Goal: Task Accomplishment & Management: Use online tool/utility

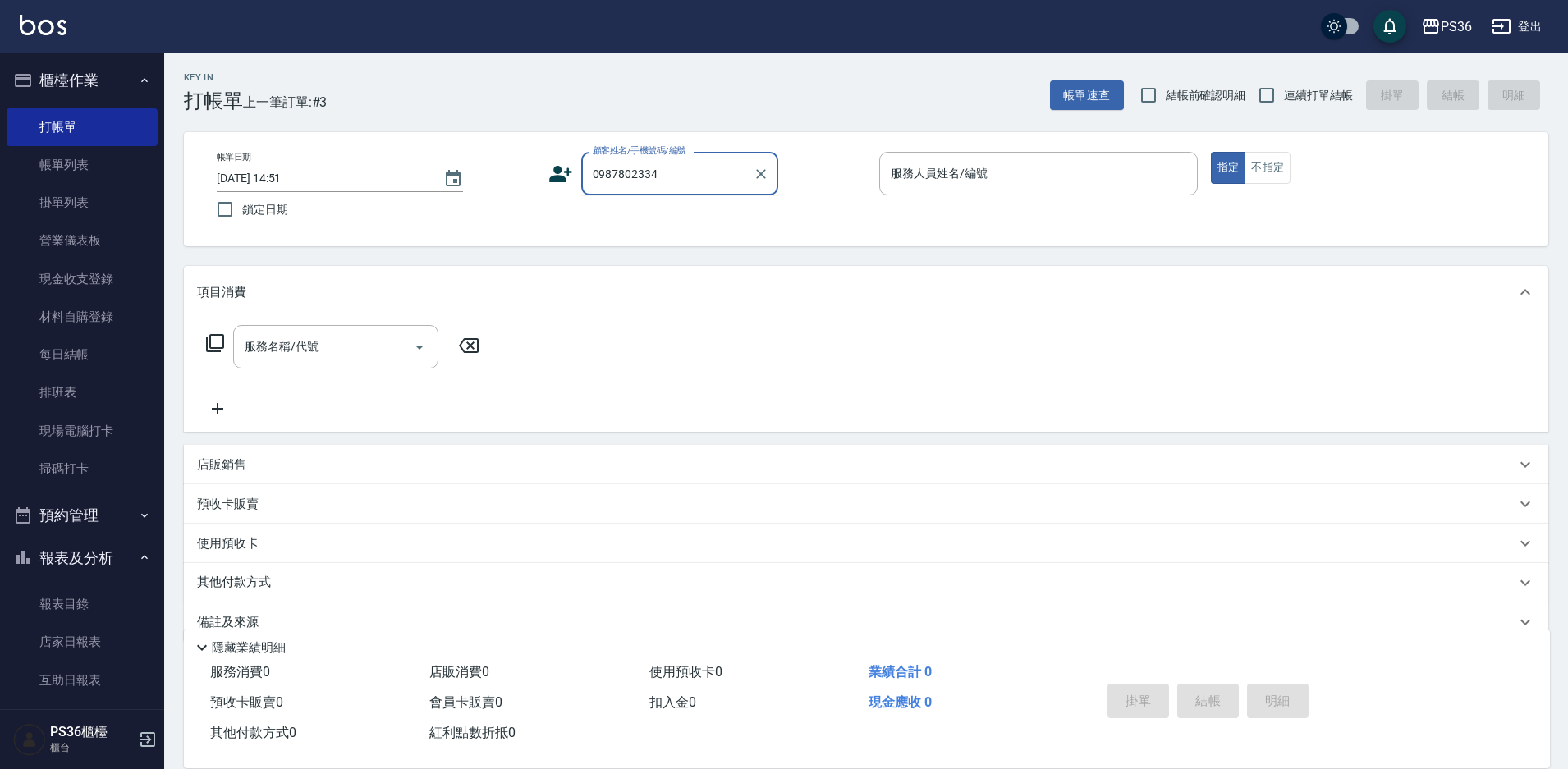
click at [680, 169] on input "0987802334" at bounding box center [667, 173] width 157 height 28
click at [673, 177] on input "0987802334" at bounding box center [667, 173] width 157 height 28
click at [89, 168] on link "帳單列表" at bounding box center [83, 165] width 151 height 38
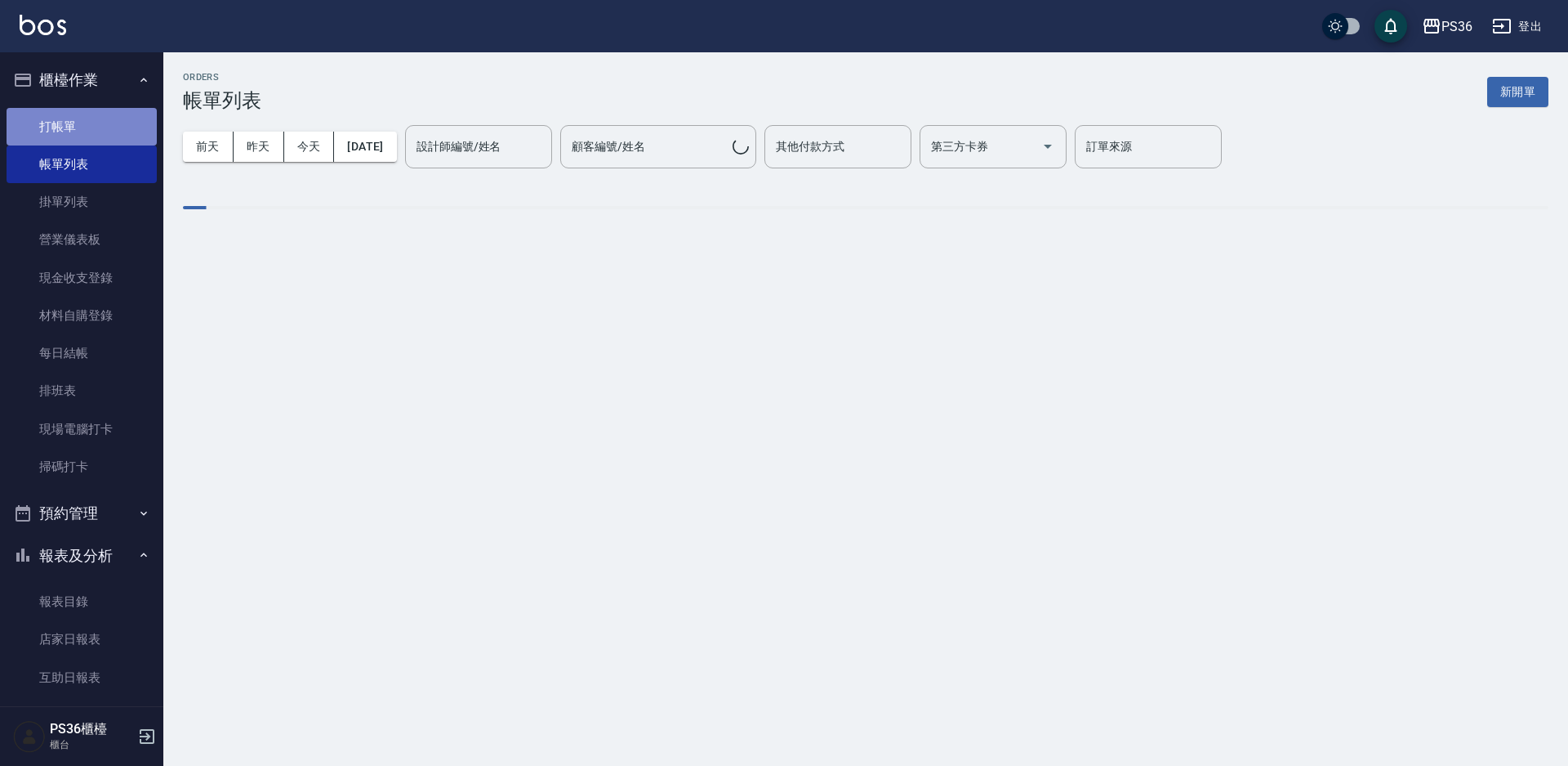
click at [86, 117] on link "打帳單" at bounding box center [82, 127] width 151 height 38
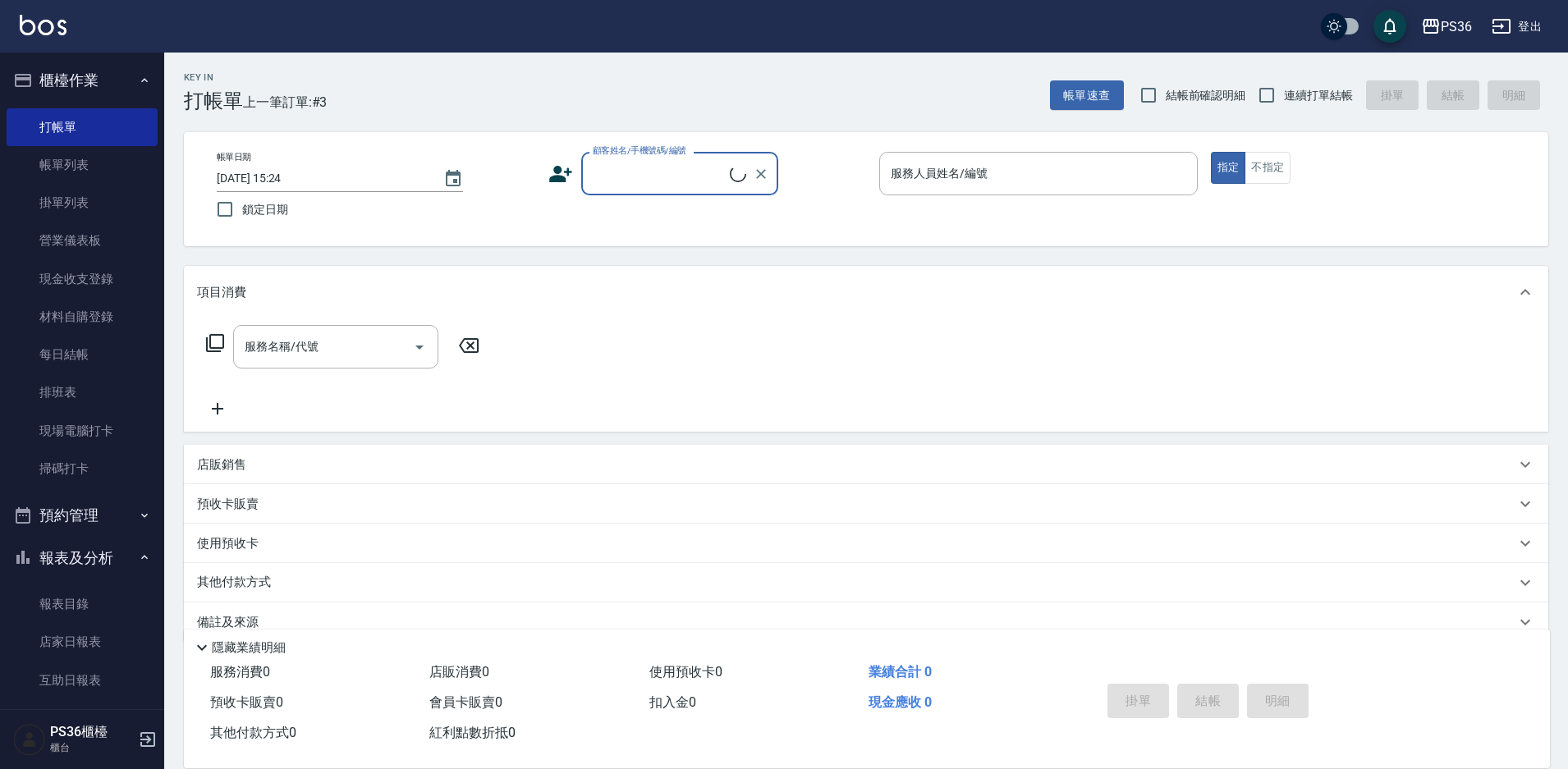
click at [608, 180] on input "顧客姓名/手機號碼/編號" at bounding box center [659, 173] width 141 height 28
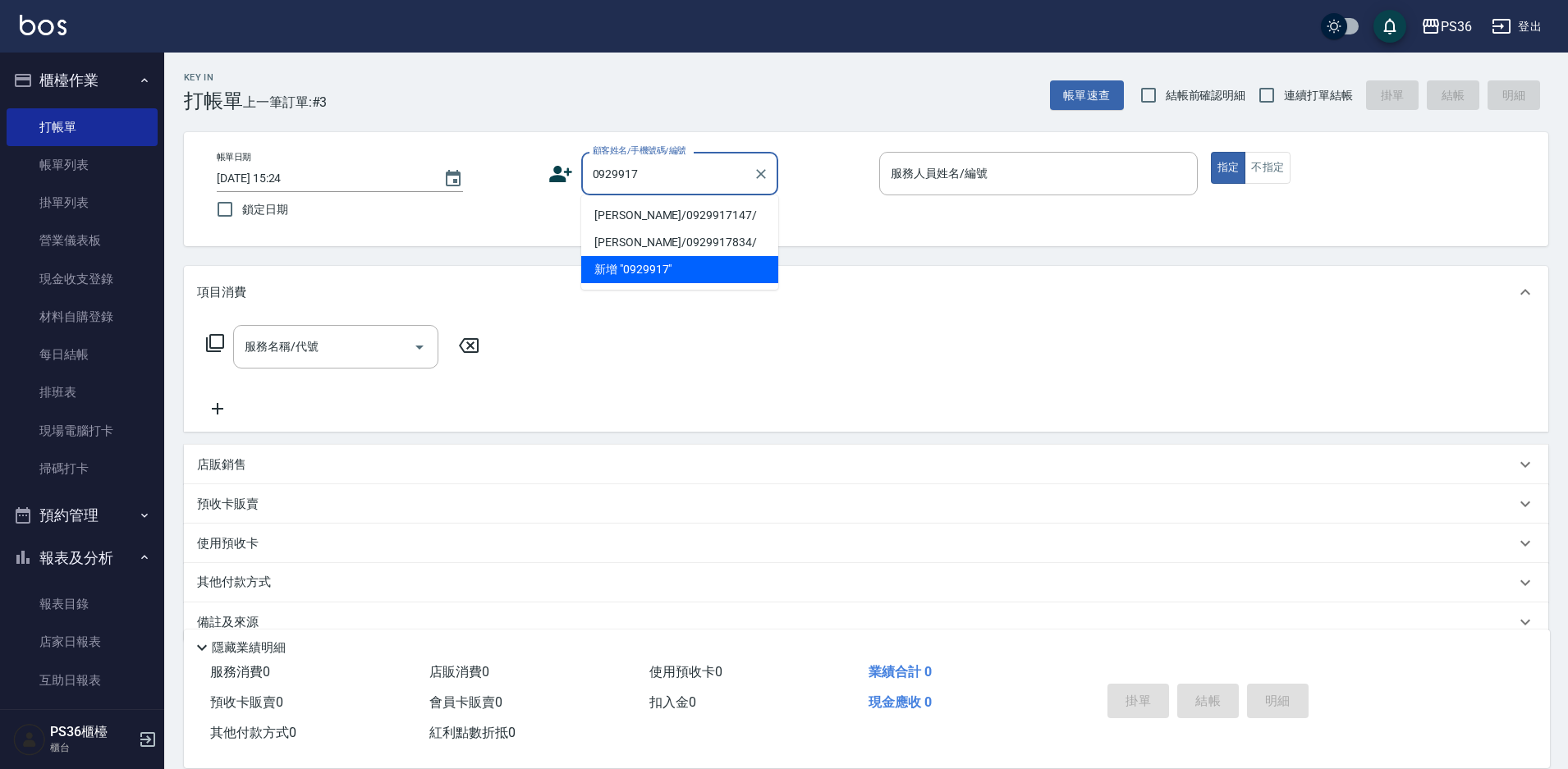
click at [618, 209] on li "[PERSON_NAME]/0929917147/" at bounding box center [679, 216] width 197 height 27
type input "[PERSON_NAME]/0929917147/"
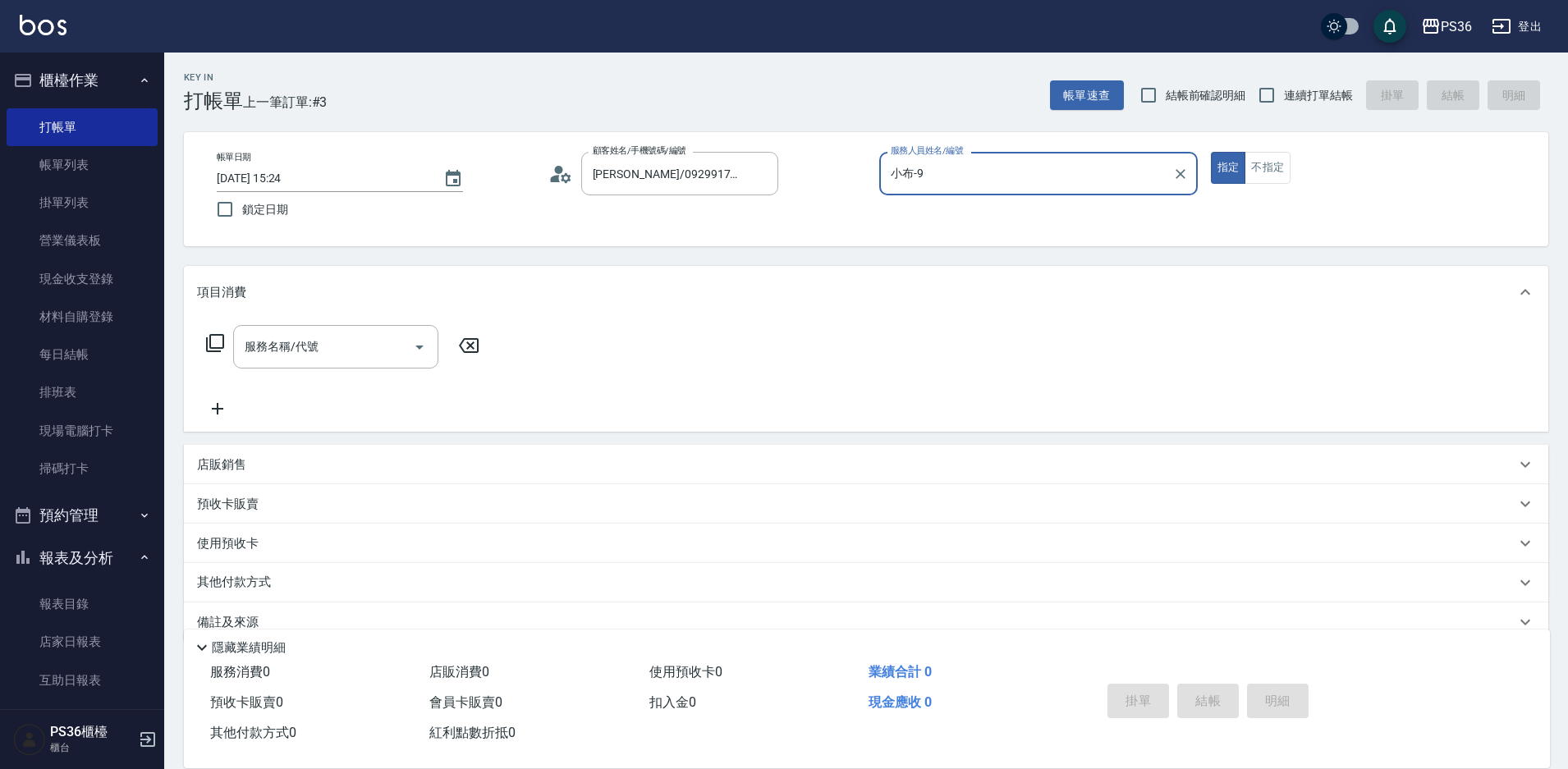
type input "小布-9"
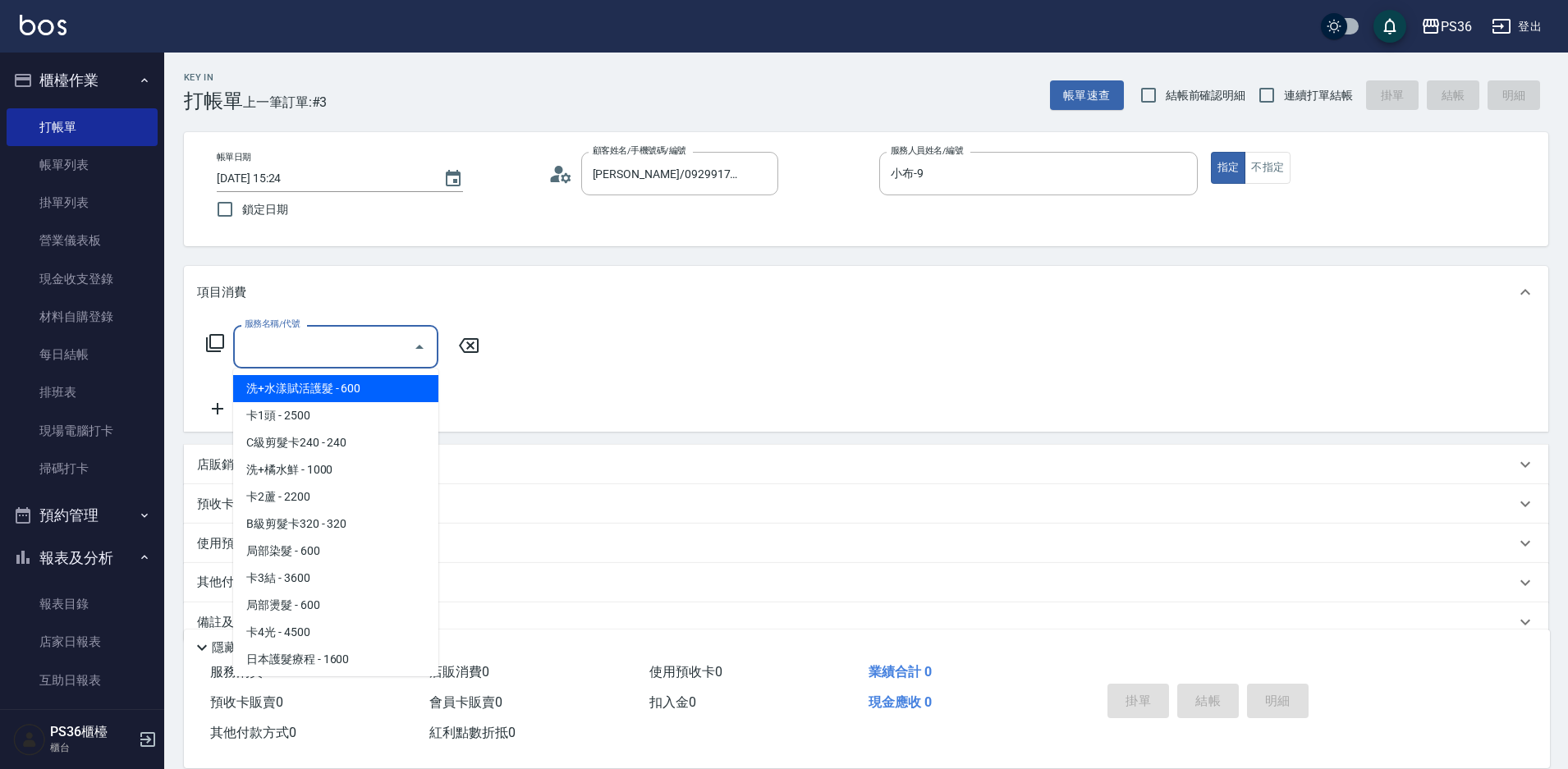
click at [329, 350] on input "服務名稱/代號" at bounding box center [323, 346] width 166 height 28
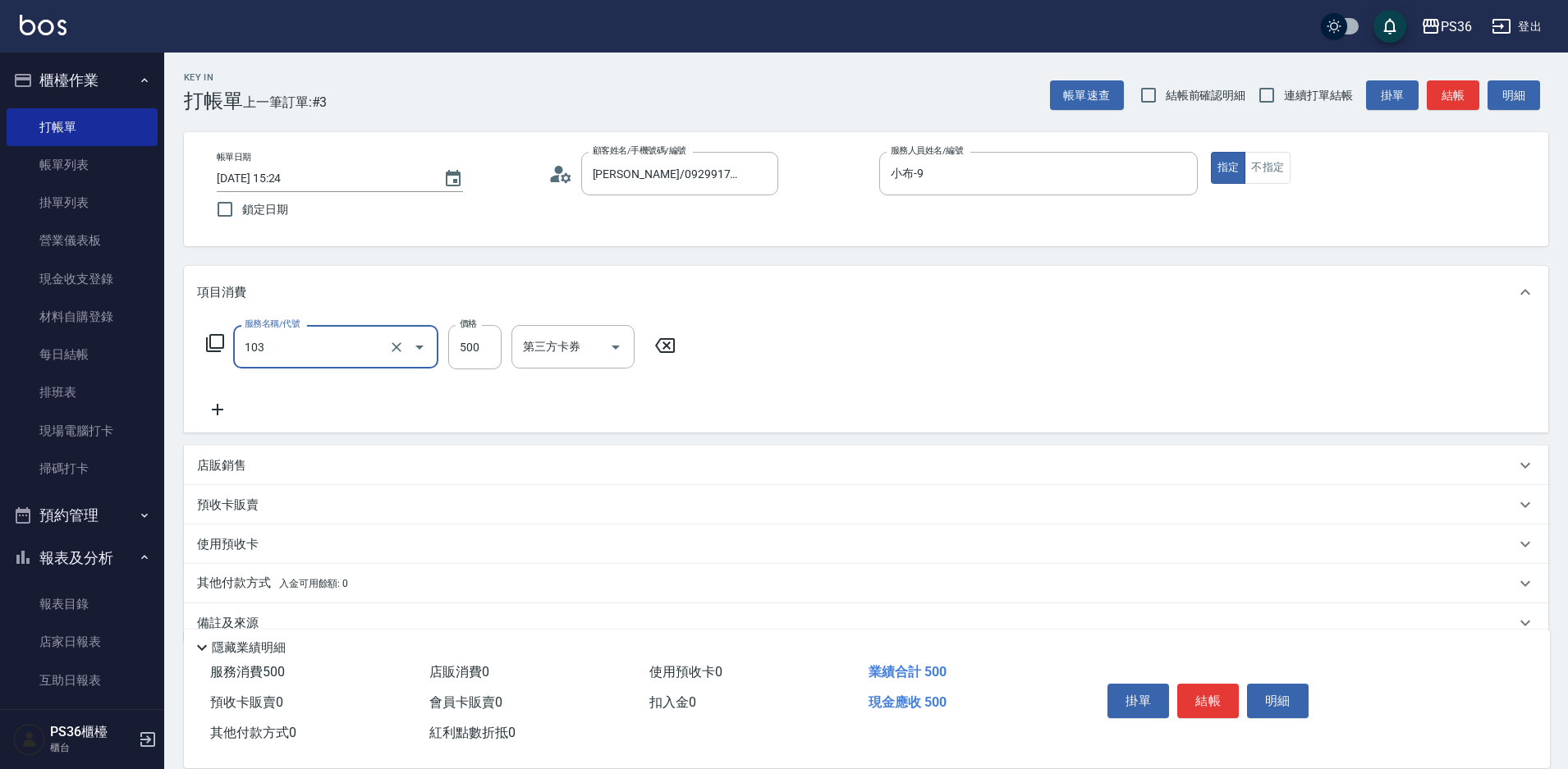
type input "B級洗剪(103)"
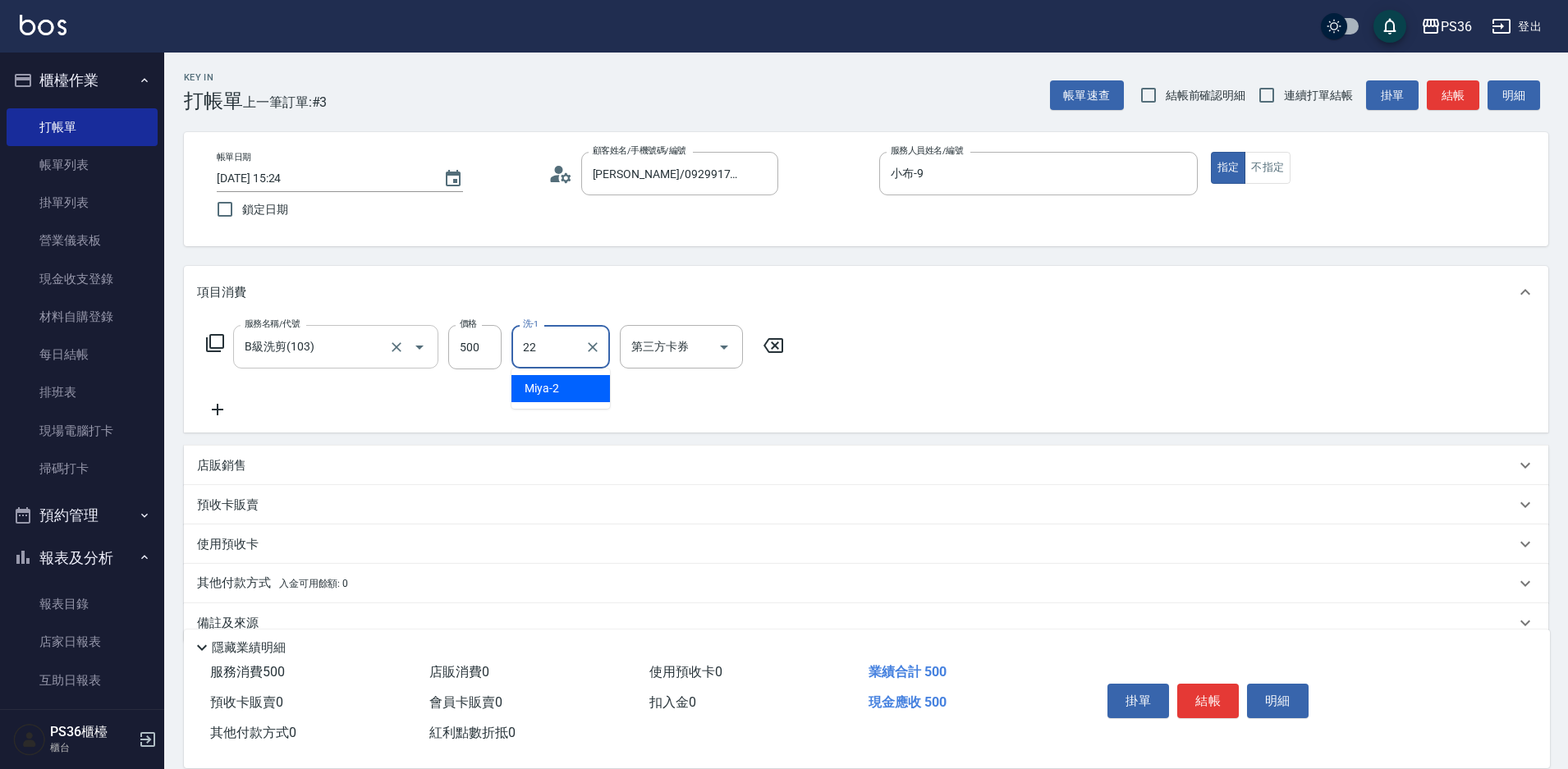
type input "[PERSON_NAME]-22"
click at [554, 184] on icon at bounding box center [560, 174] width 25 height 25
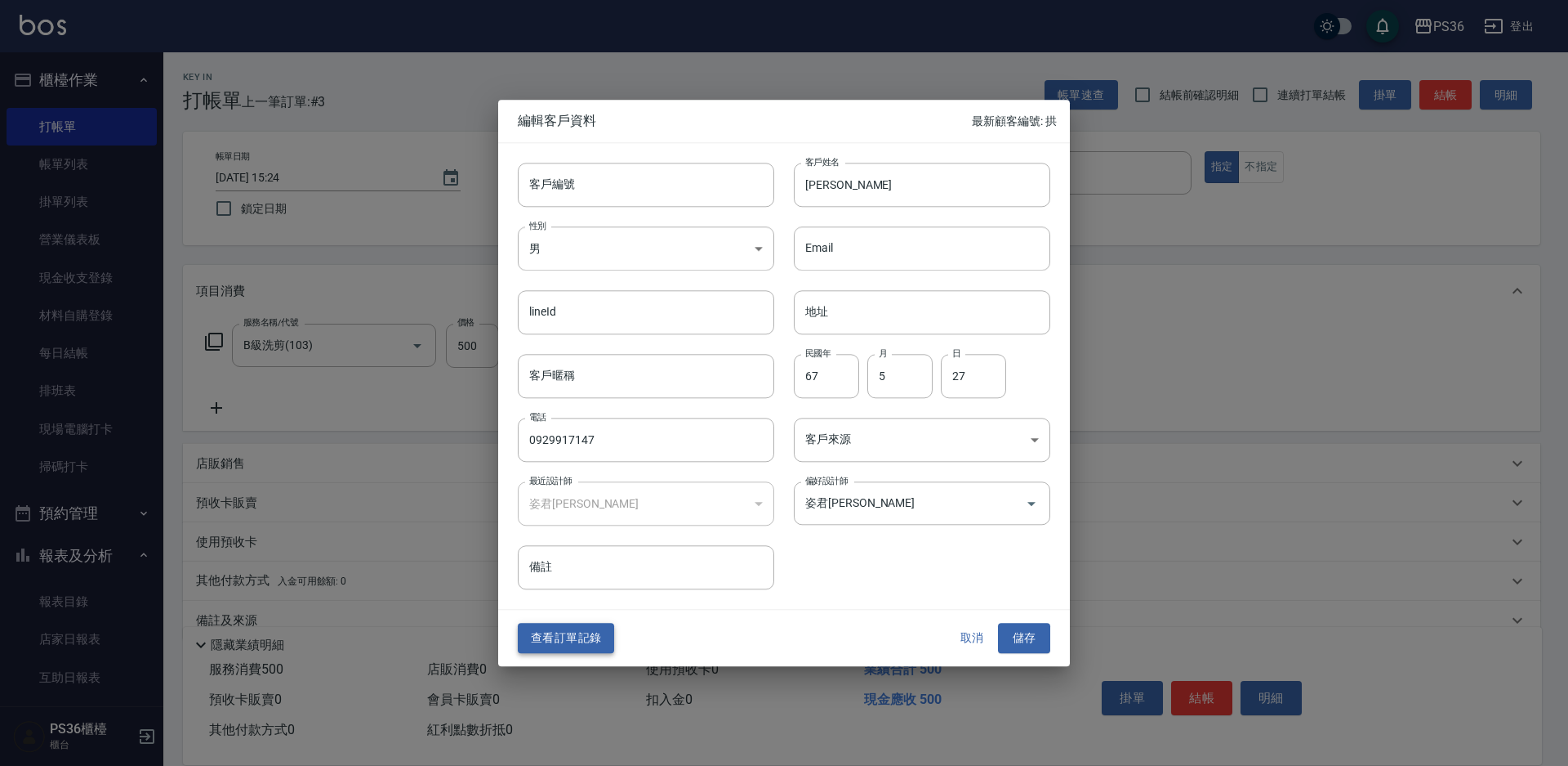
click at [562, 644] on button "查看訂單記錄" at bounding box center [565, 638] width 97 height 30
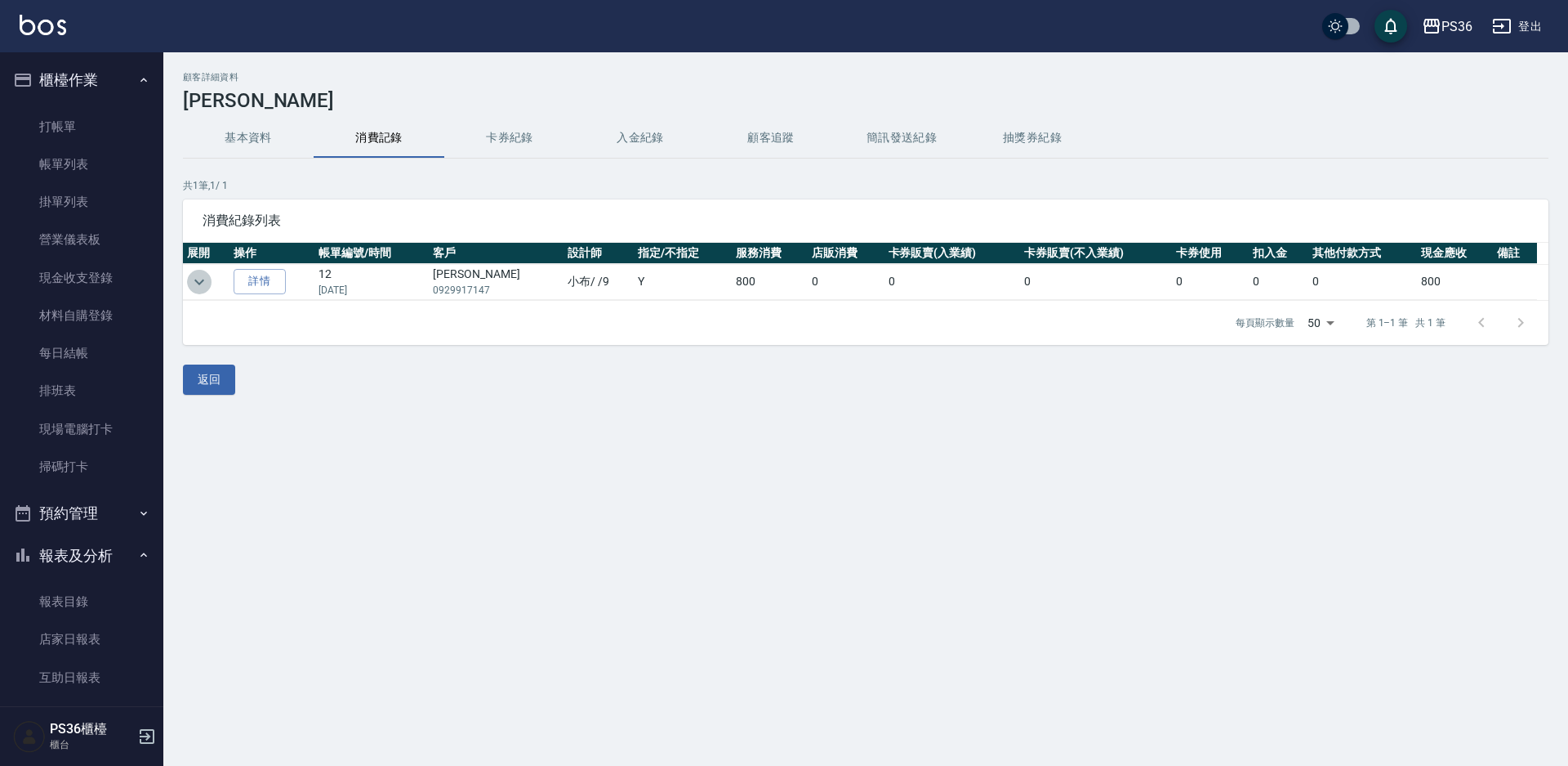
click at [190, 282] on icon "expand row" at bounding box center [198, 282] width 20 height 20
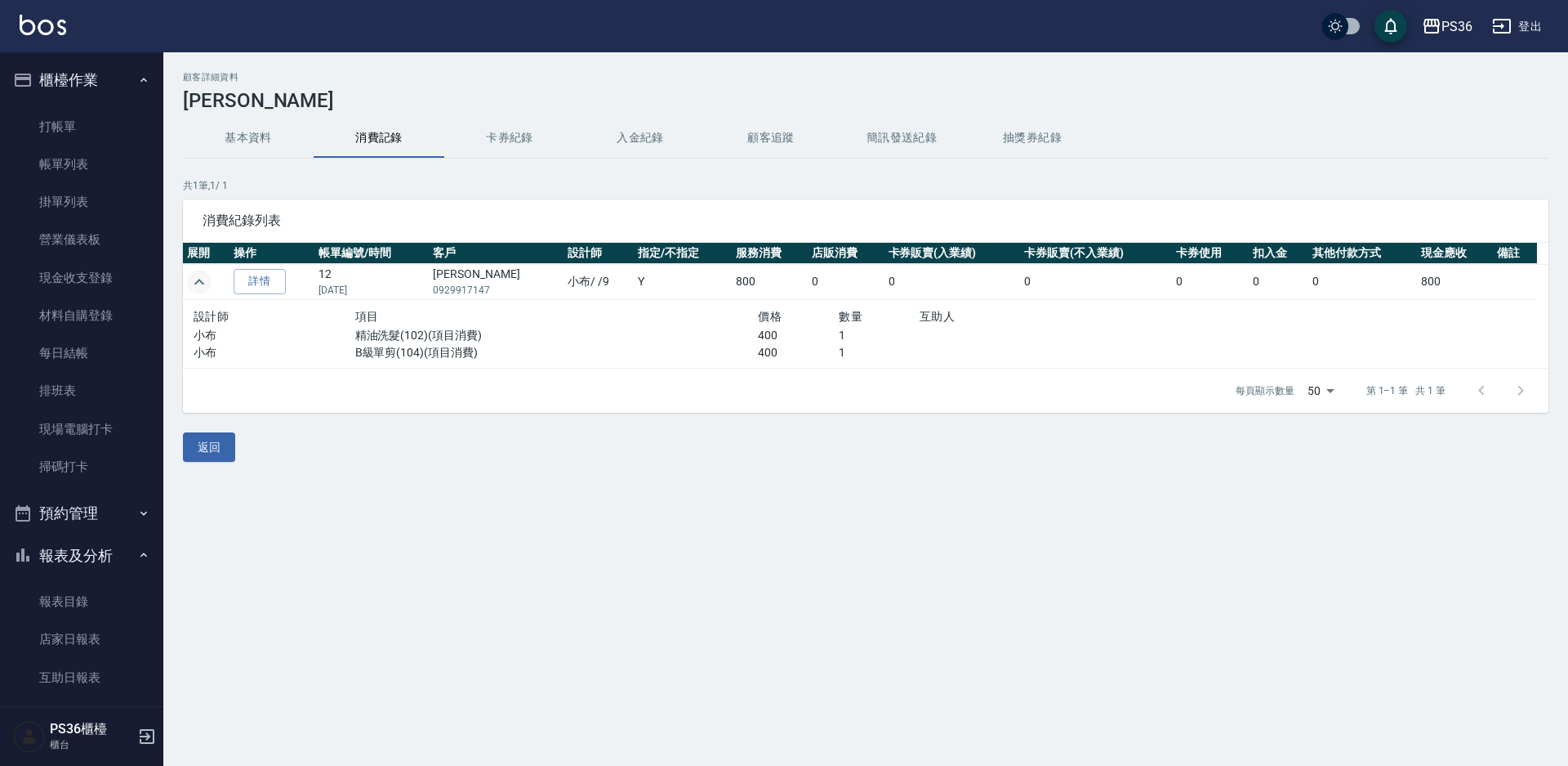
click at [190, 282] on icon "expand row" at bounding box center [198, 282] width 20 height 20
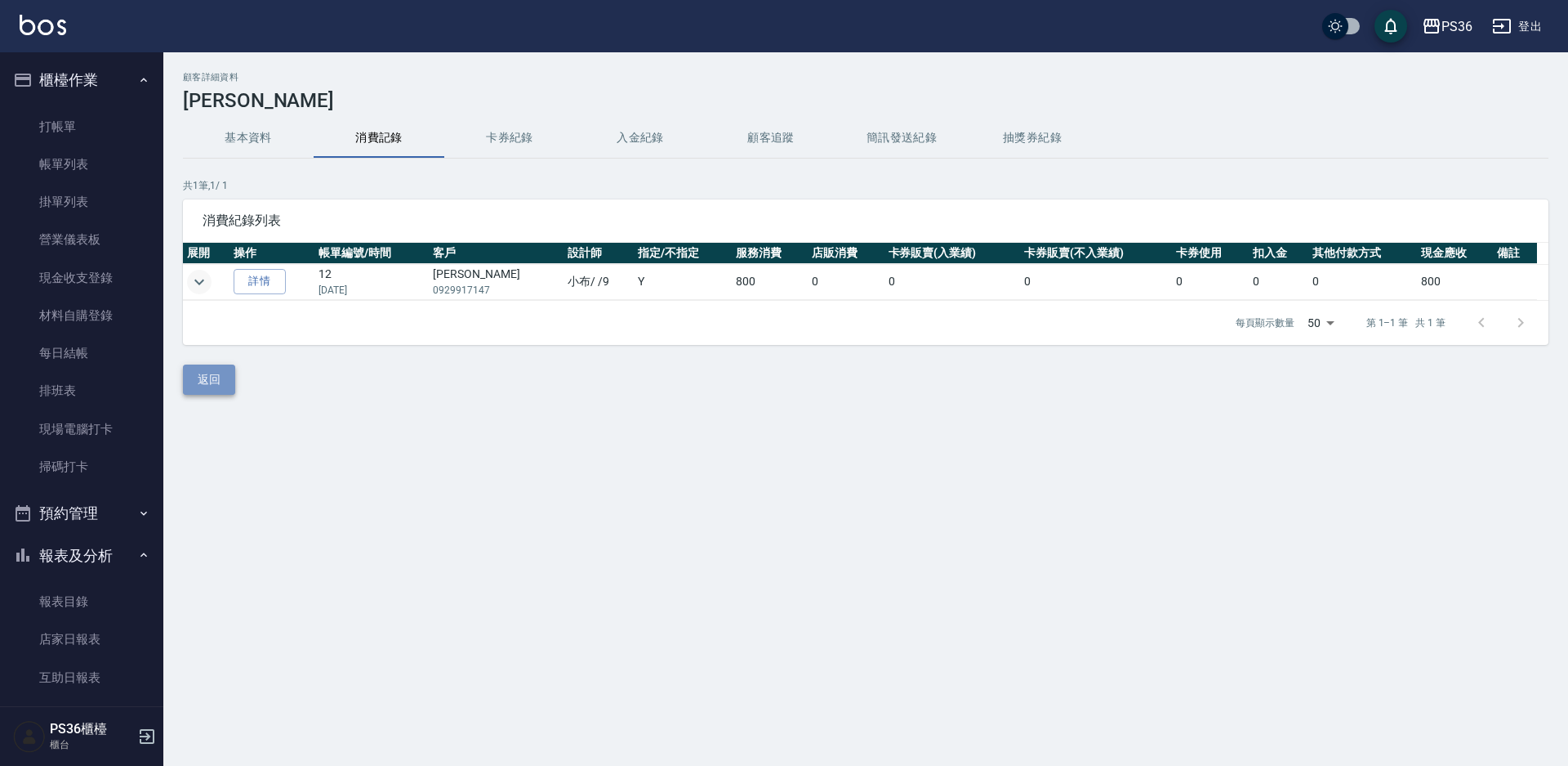
click at [230, 370] on button "返回" at bounding box center [209, 379] width 52 height 30
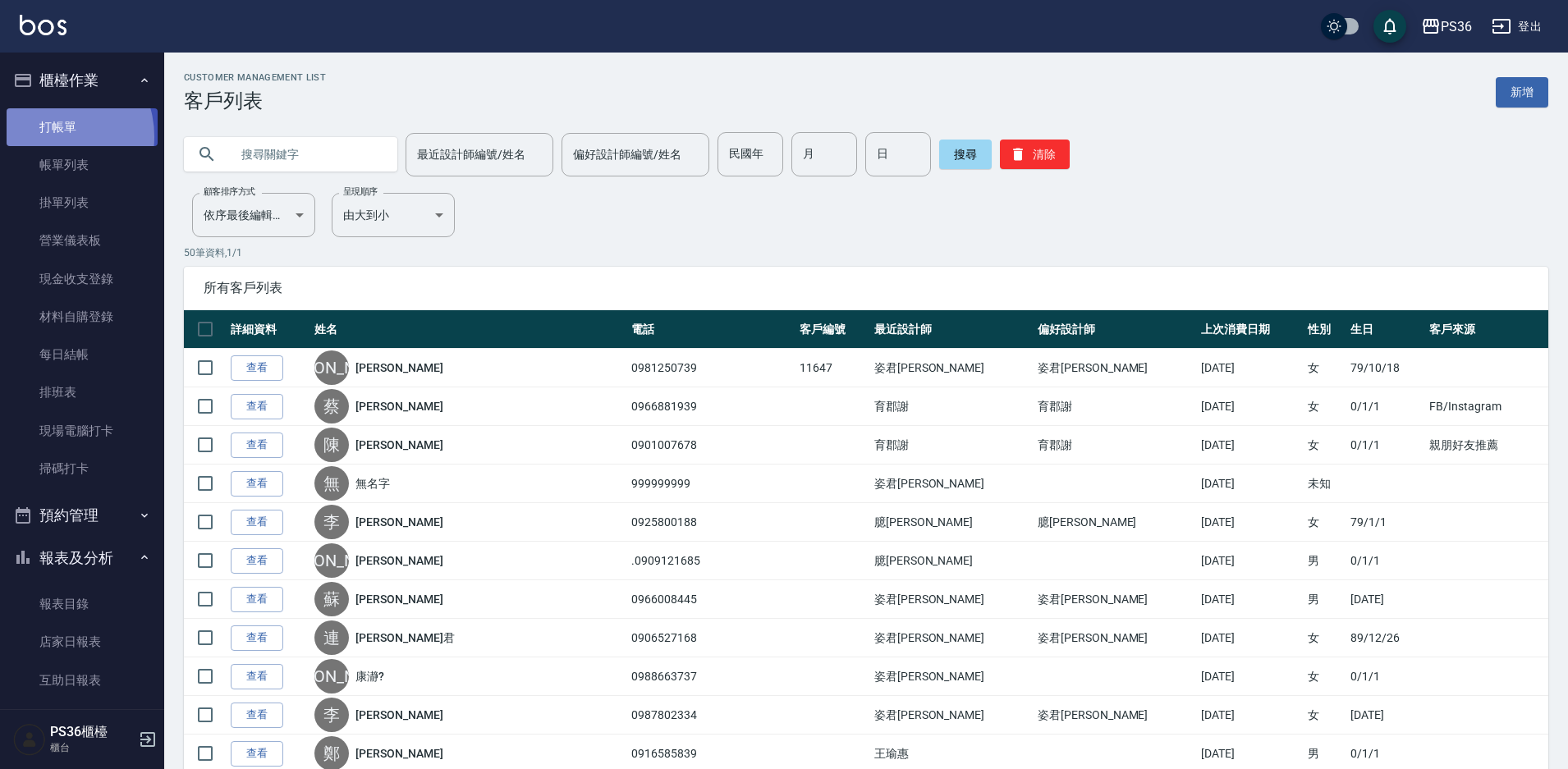
click at [52, 136] on link "打帳單" at bounding box center [83, 127] width 151 height 38
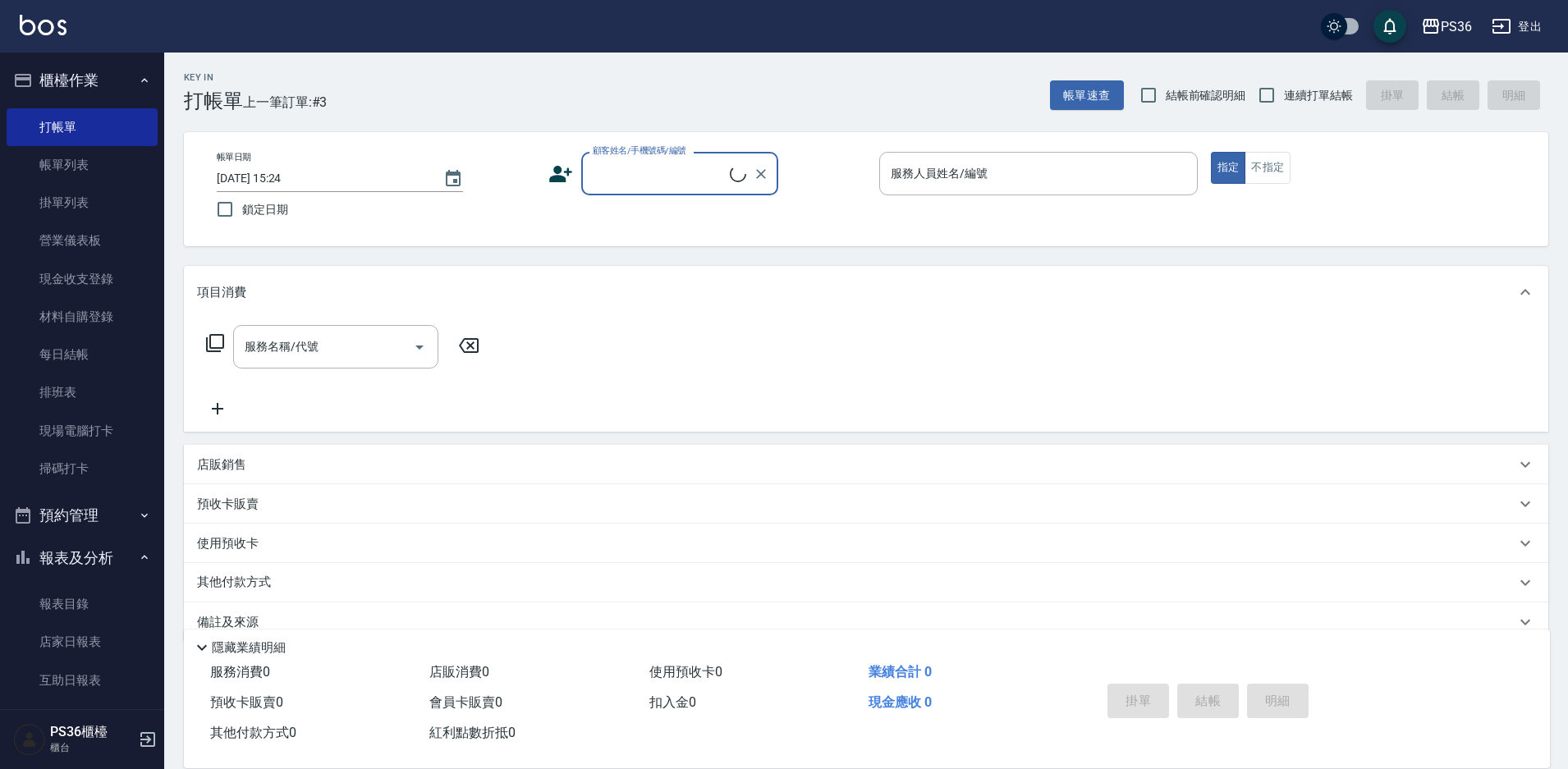
click at [653, 168] on input "顧客姓名/手機號碼/編號" at bounding box center [659, 173] width 141 height 28
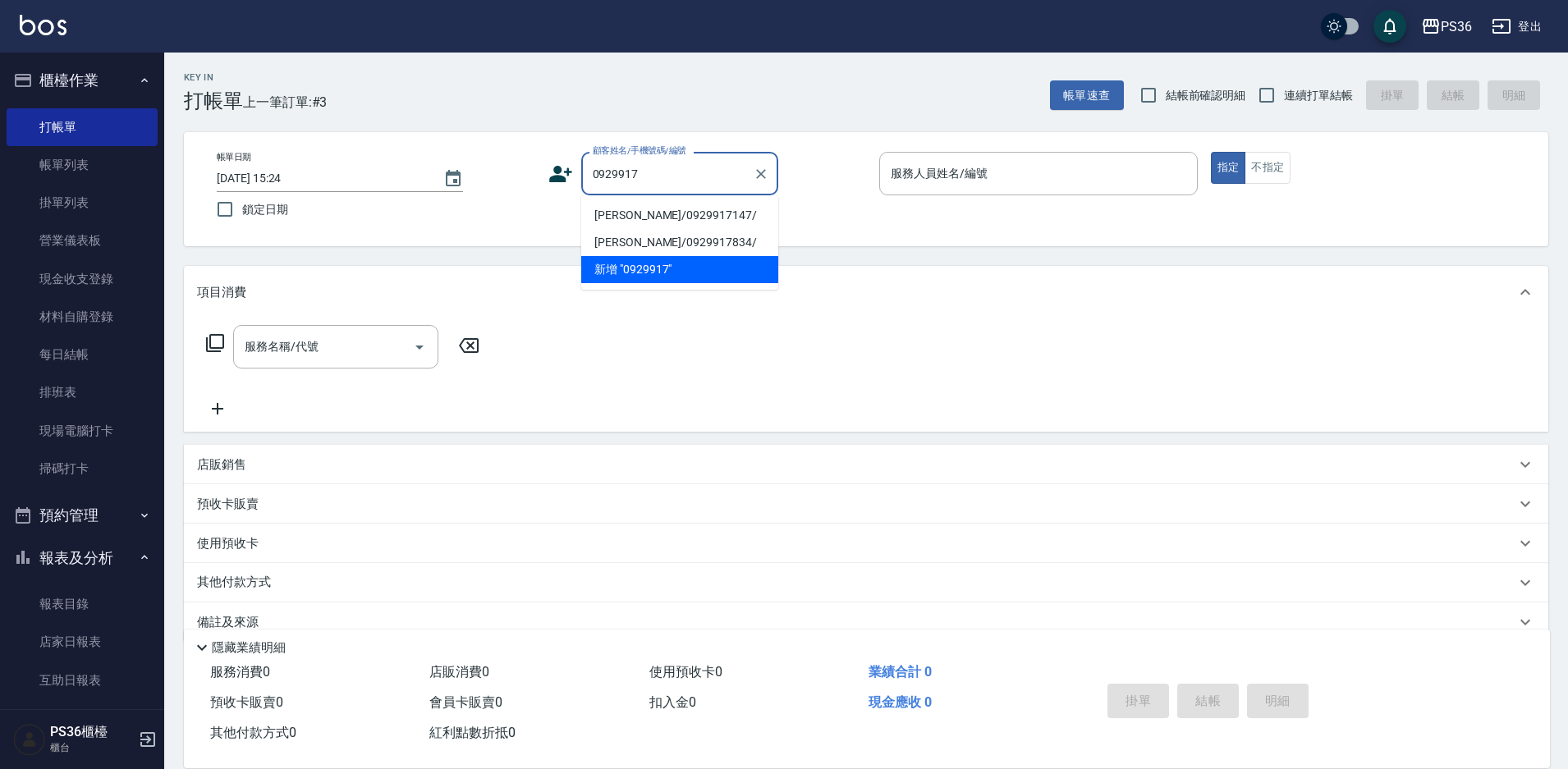
click at [648, 217] on li "[PERSON_NAME]/0929917147/" at bounding box center [679, 216] width 197 height 27
type input "[PERSON_NAME]/0929917147/"
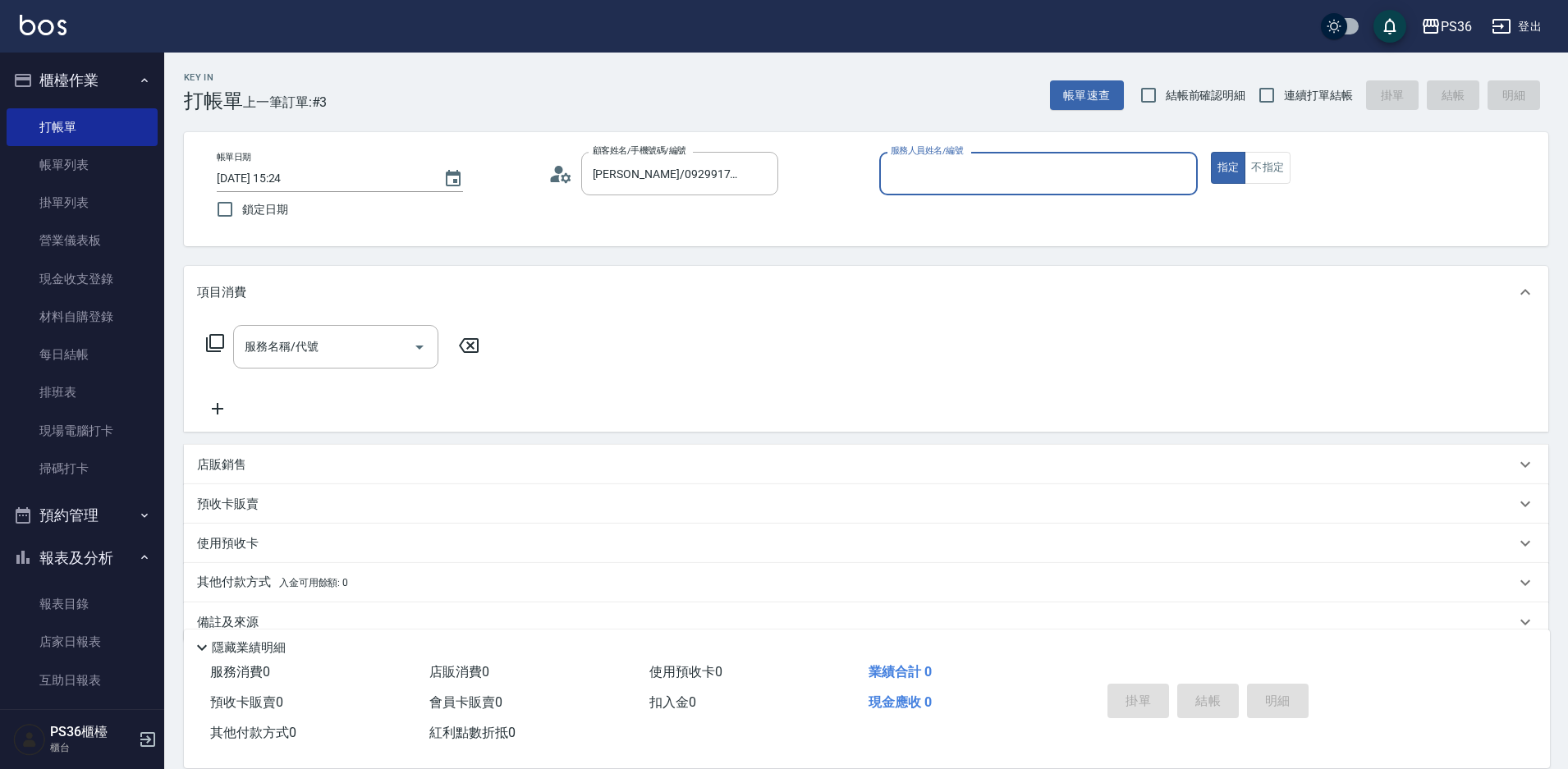
type input "小布-9"
click at [338, 362] on div "服務名稱/代號" at bounding box center [335, 346] width 205 height 44
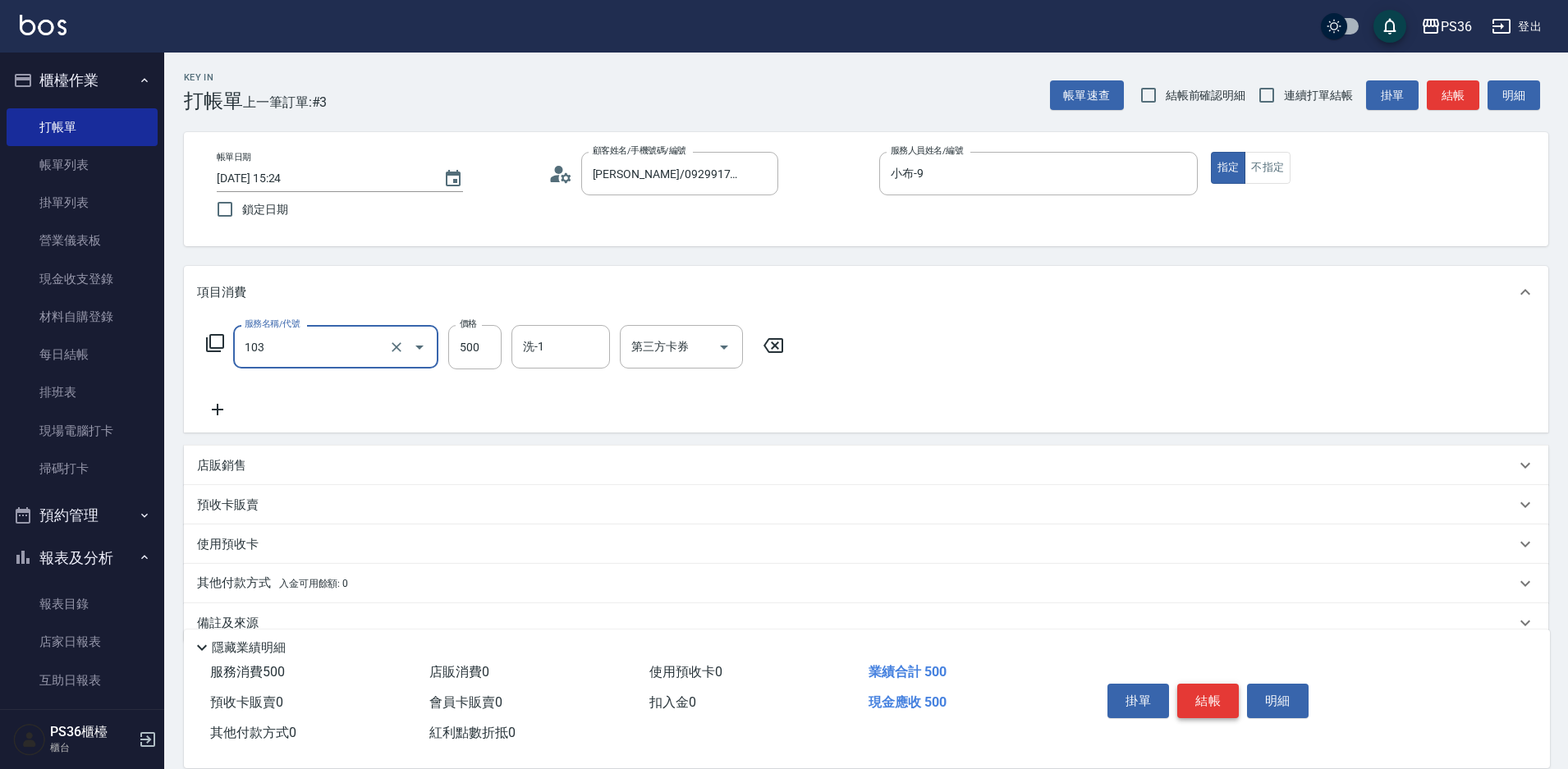
type input "B級洗剪(103)"
click at [1206, 698] on button "結帳" at bounding box center [1208, 700] width 62 height 34
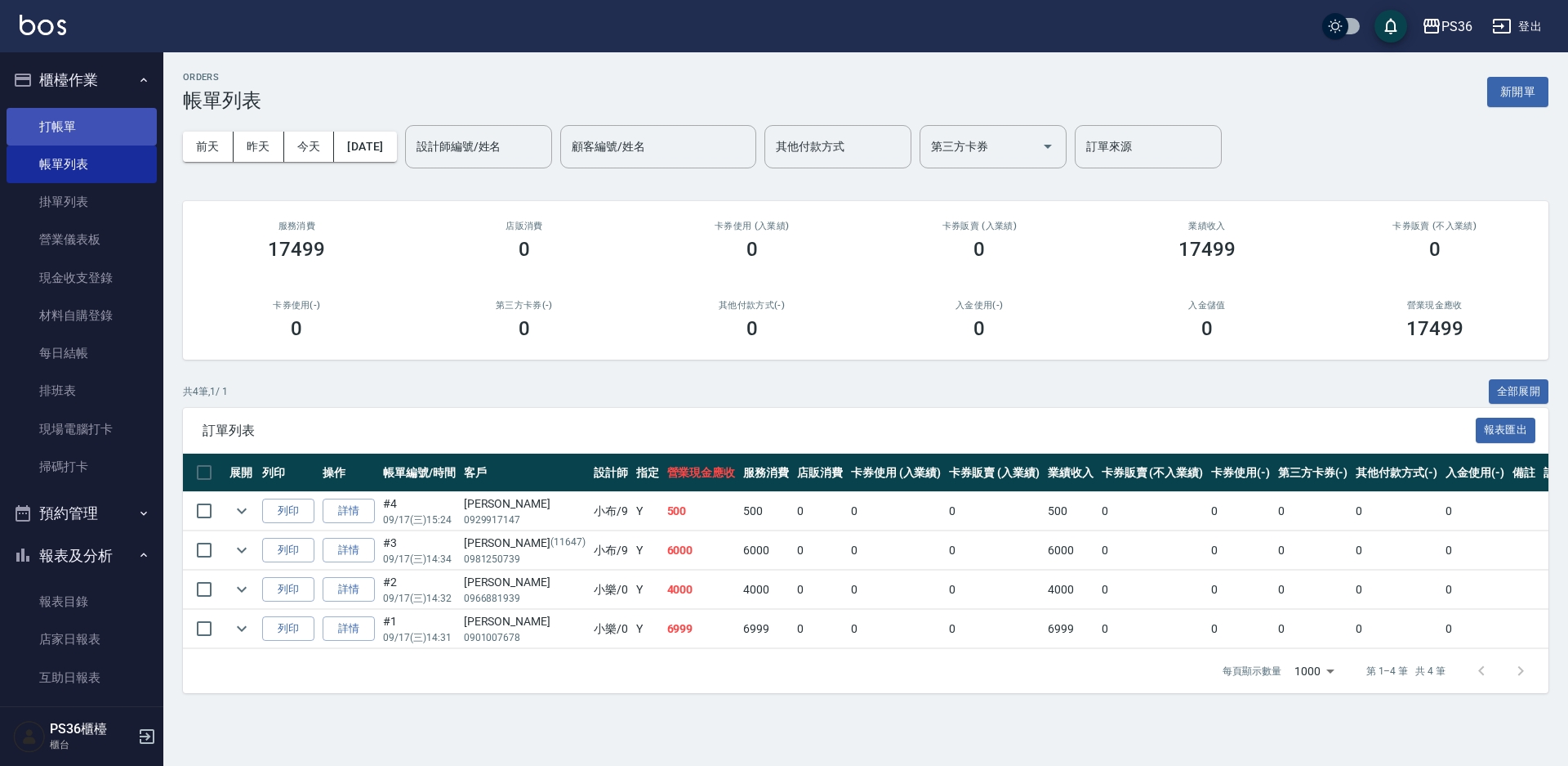
click at [92, 112] on link "打帳單" at bounding box center [82, 127] width 151 height 38
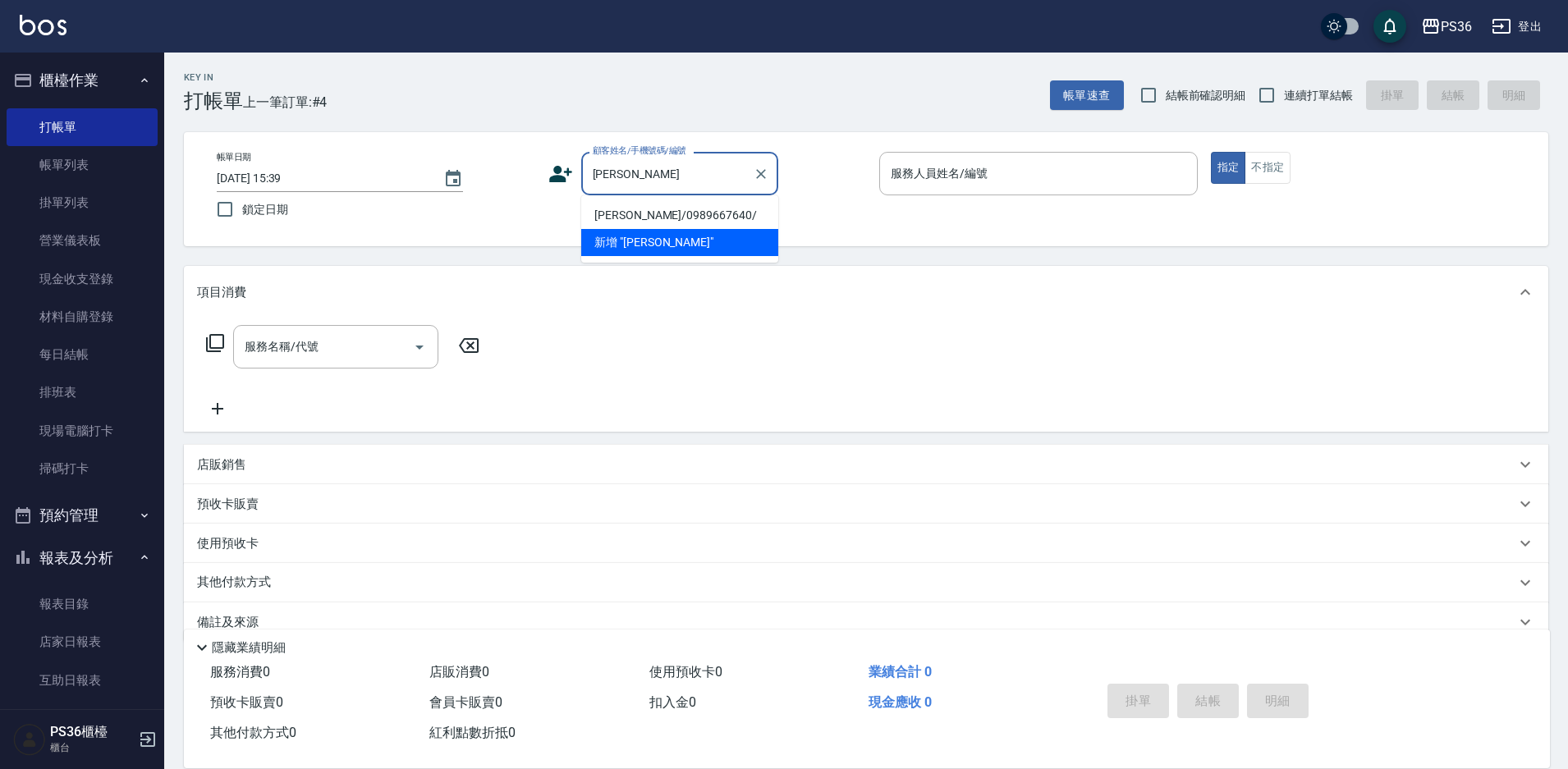
click at [659, 222] on li "[PERSON_NAME]/0989667640/" at bounding box center [679, 216] width 197 height 27
type input "[PERSON_NAME]/0989667640/"
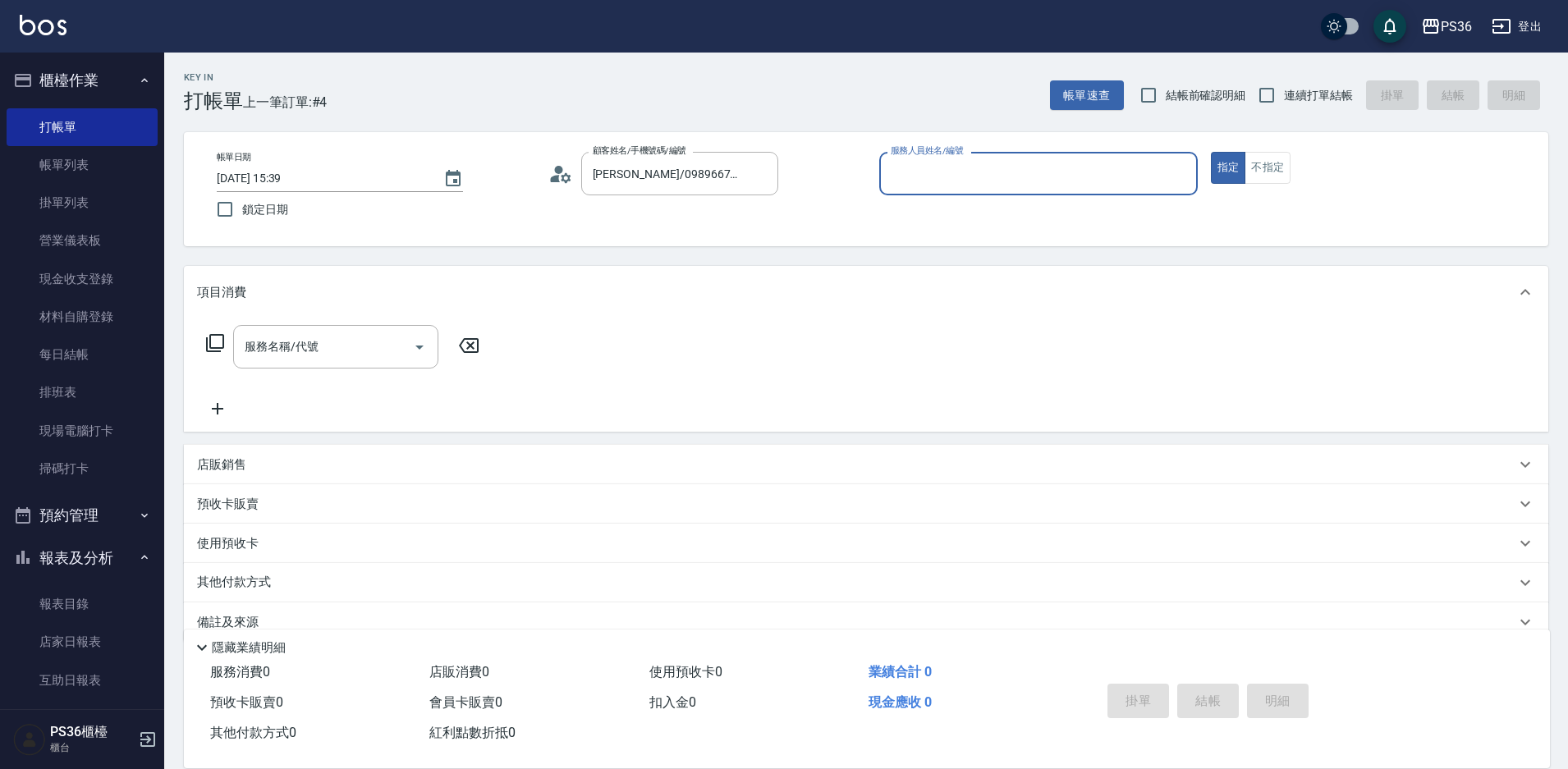
type input "EJ-7"
click at [549, 178] on icon at bounding box center [560, 174] width 25 height 25
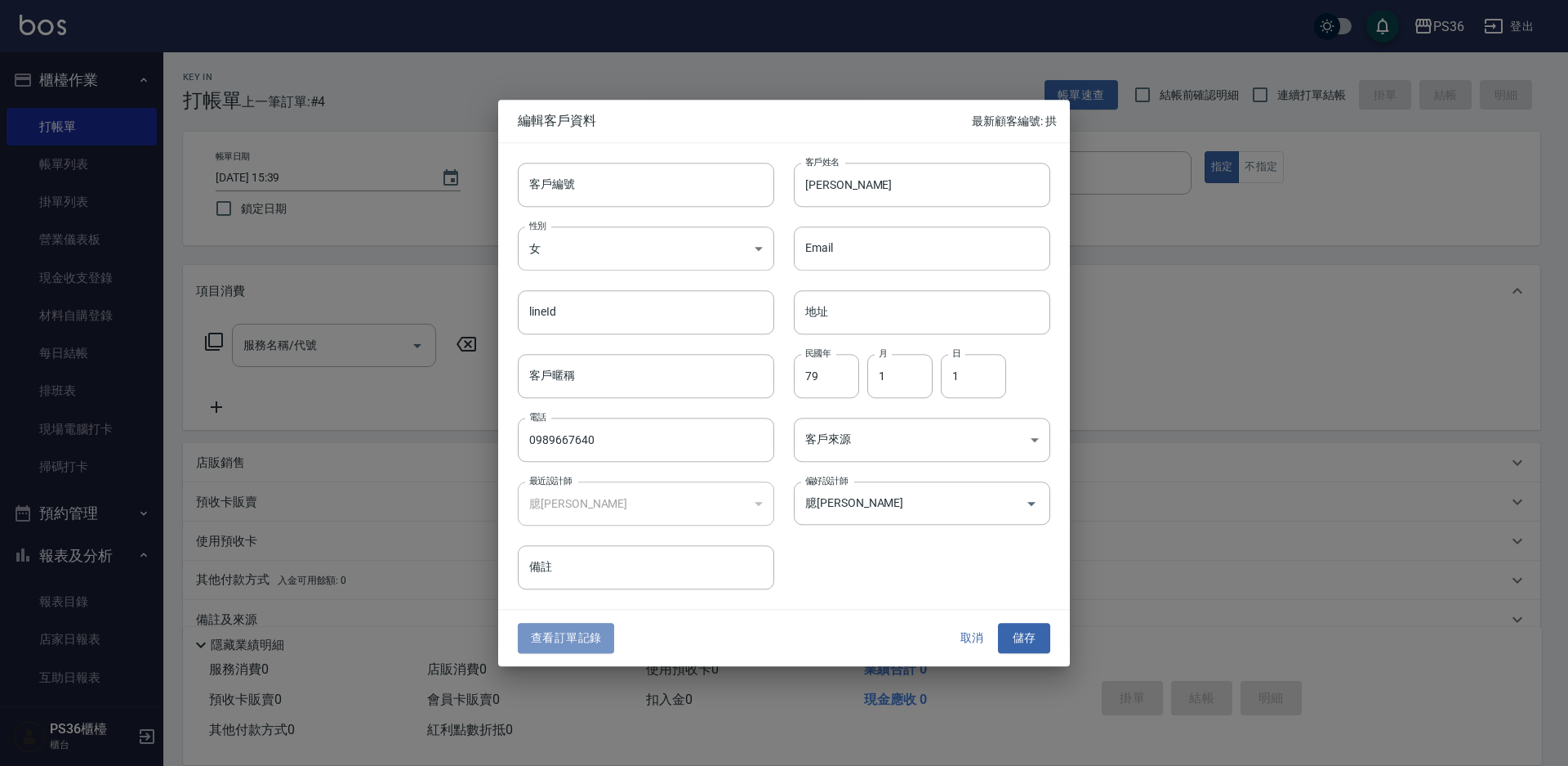
click at [553, 626] on button "查看訂單記錄" at bounding box center [565, 638] width 97 height 30
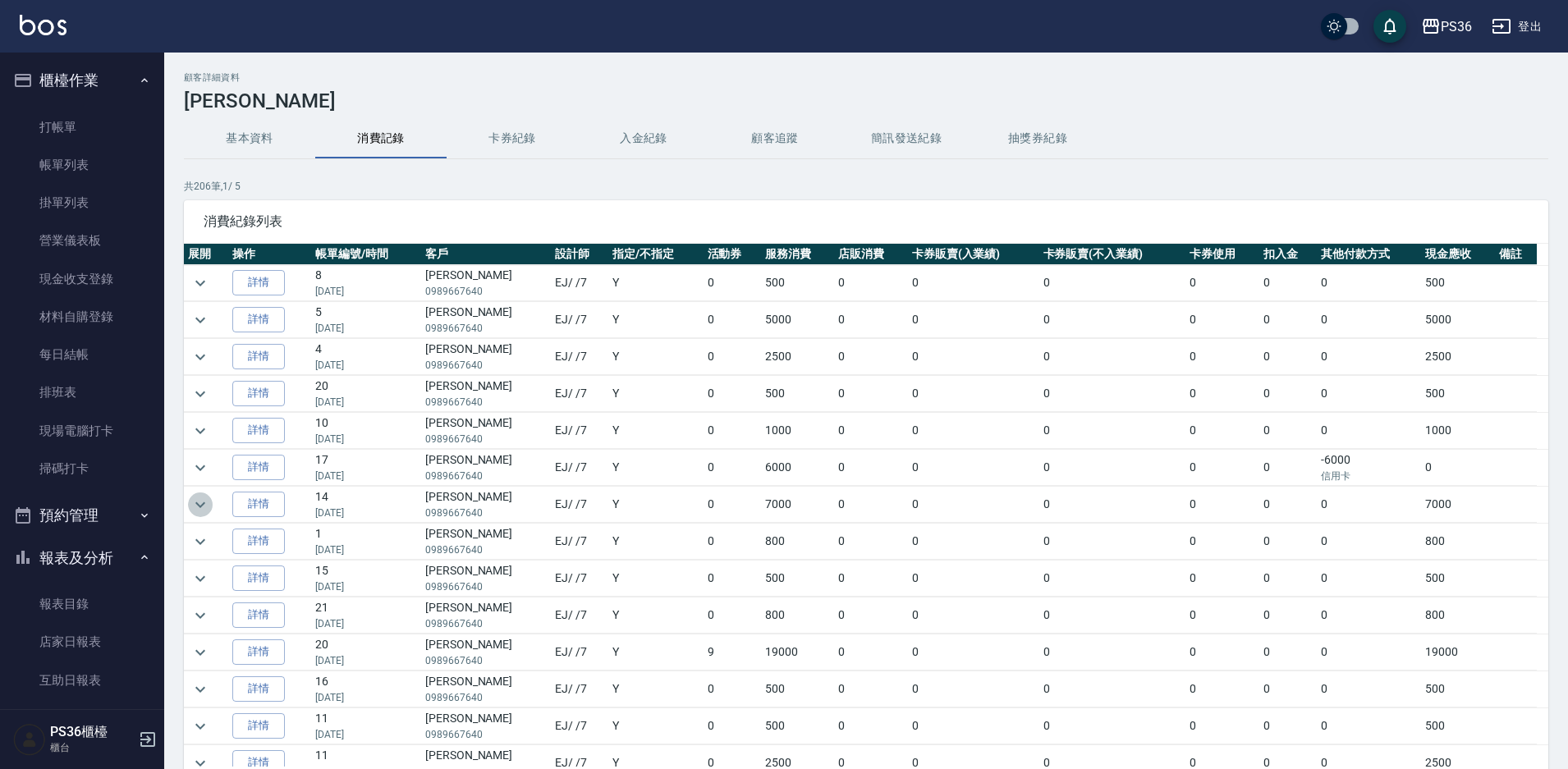
click at [195, 504] on icon "expand row" at bounding box center [199, 504] width 20 height 20
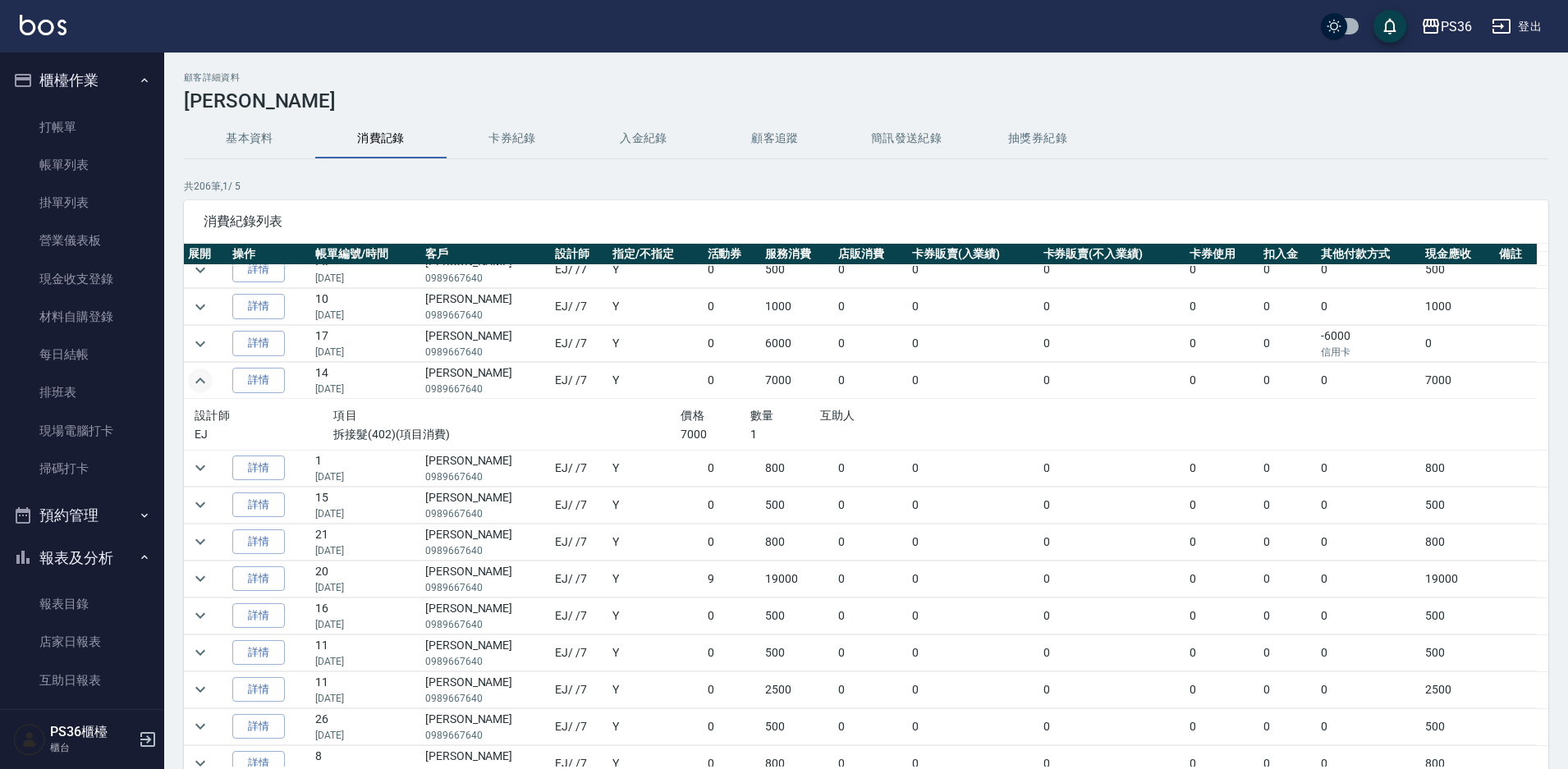
scroll to position [164, 0]
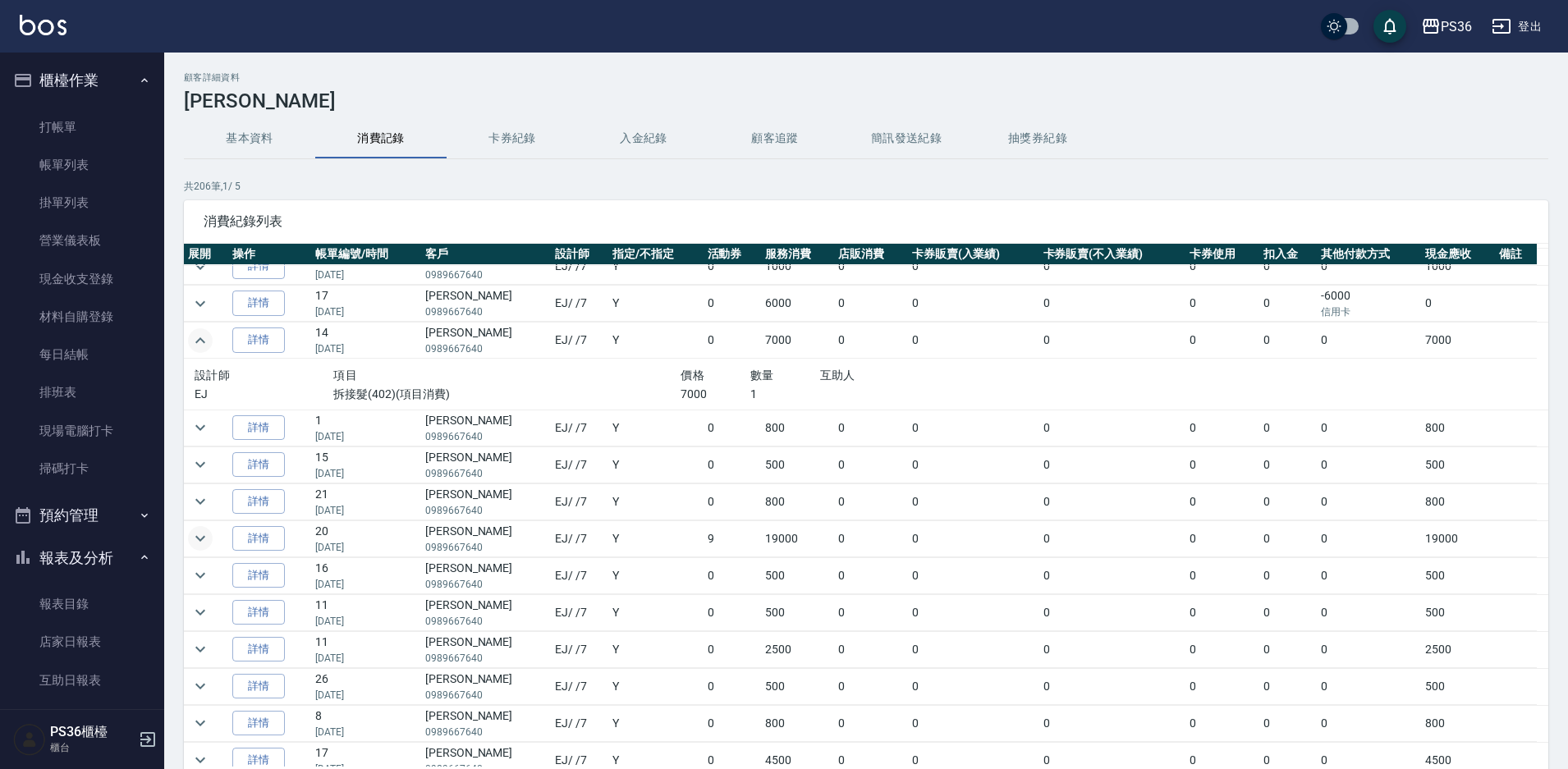
click at [201, 532] on icon "expand row" at bounding box center [199, 538] width 20 height 20
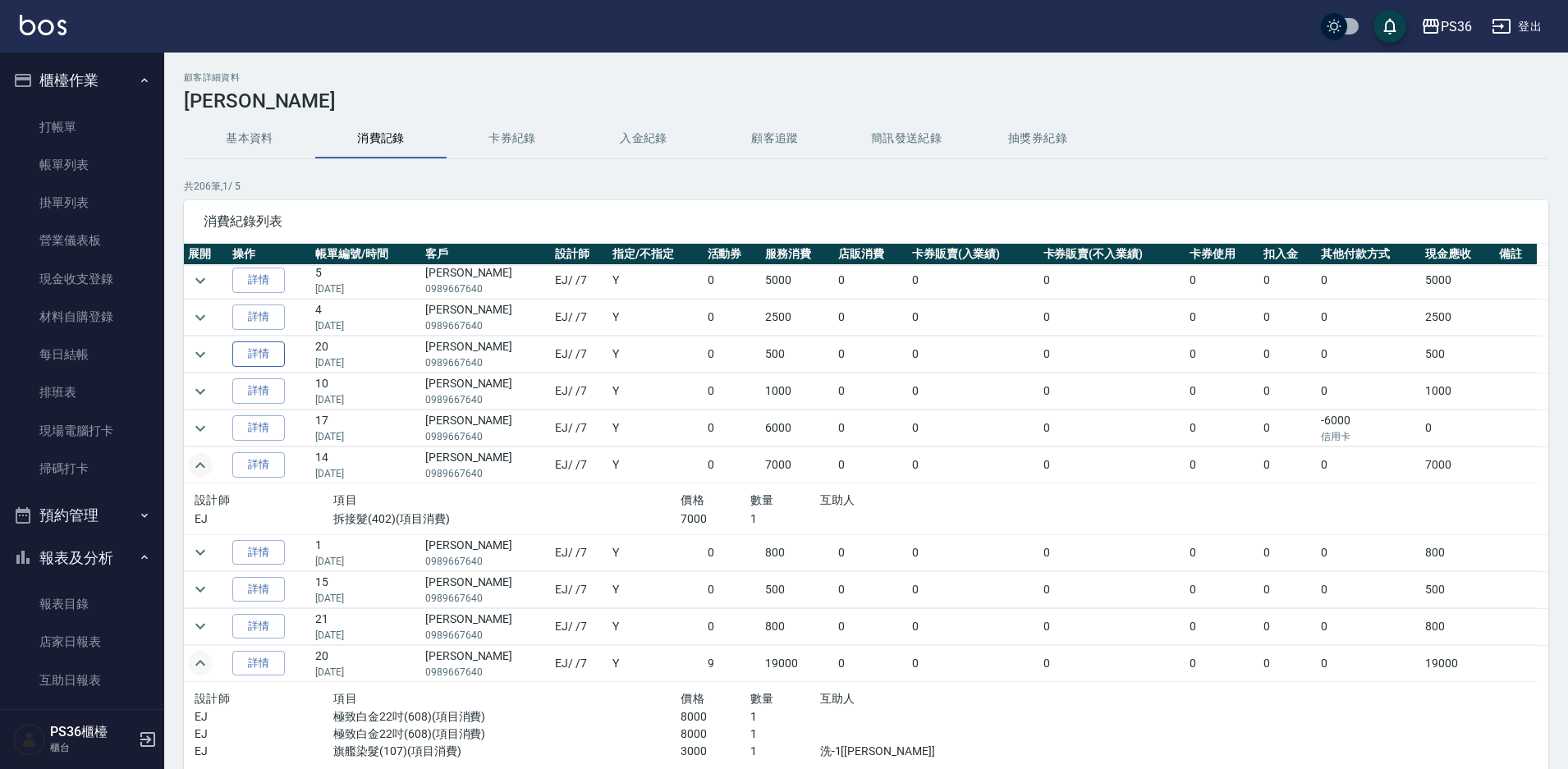
scroll to position [0, 0]
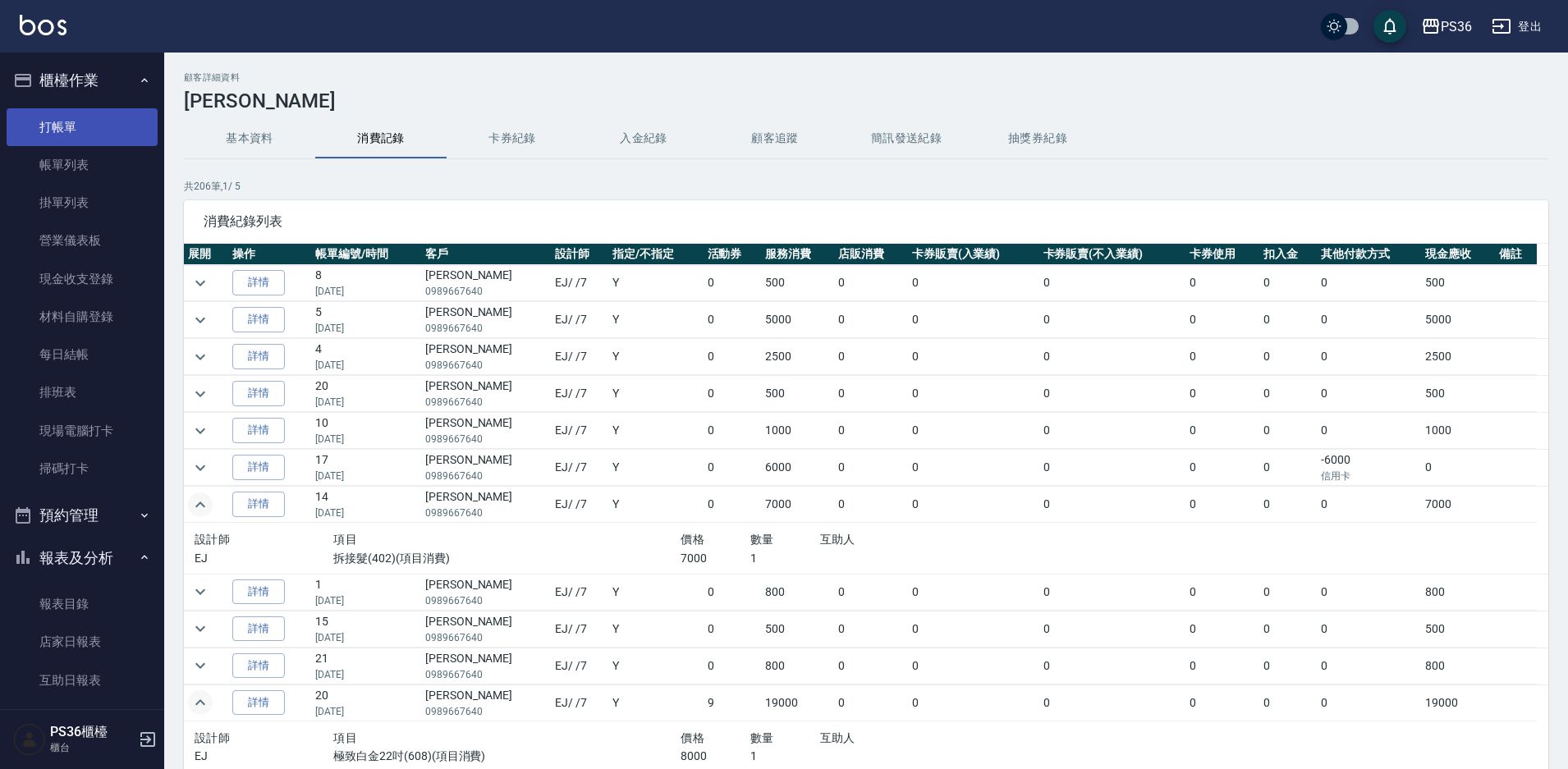
click at [88, 140] on link "打帳單" at bounding box center [83, 127] width 151 height 38
click at [82, 136] on link "打帳單" at bounding box center [83, 127] width 151 height 38
